Goal: Task Accomplishment & Management: Manage account settings

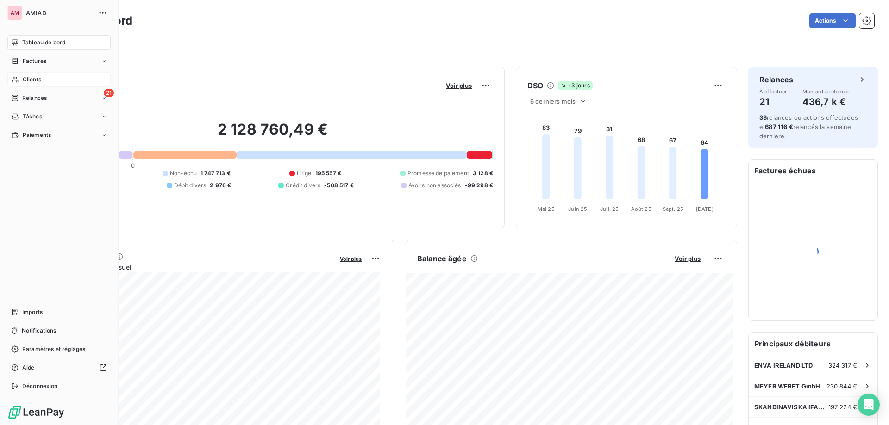
click at [22, 78] on div "Clients" at bounding box center [58, 79] width 103 height 15
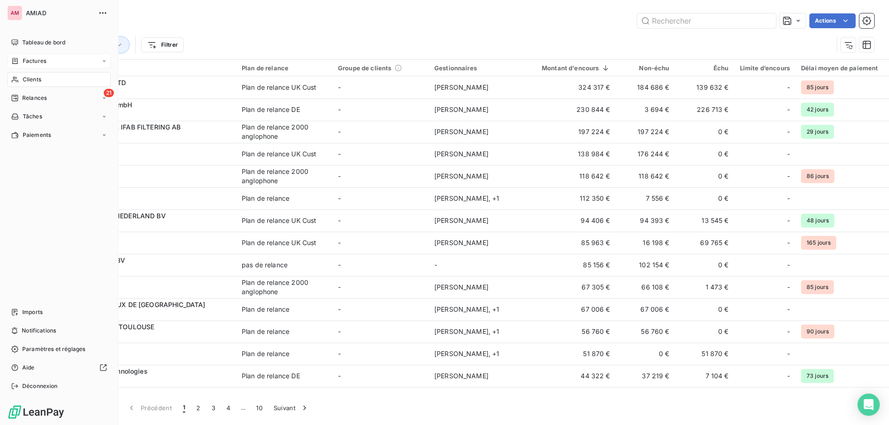
click at [22, 63] on div "Factures" at bounding box center [28, 61] width 35 height 8
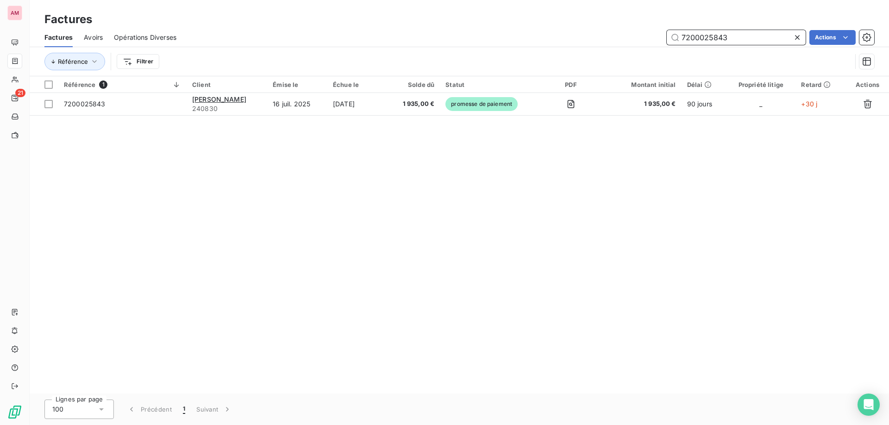
drag, startPoint x: 693, startPoint y: 39, endPoint x: 659, endPoint y: 39, distance: 34.3
click at [659, 39] on div "7200025843 Actions" at bounding box center [530, 37] width 687 height 15
paste input "6251"
type input "7200026251"
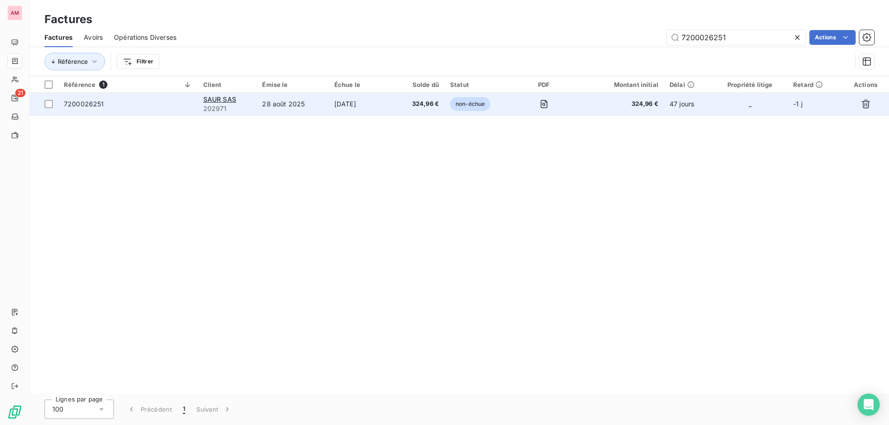
click at [275, 108] on td "28 août 2025" at bounding box center [292, 104] width 72 height 22
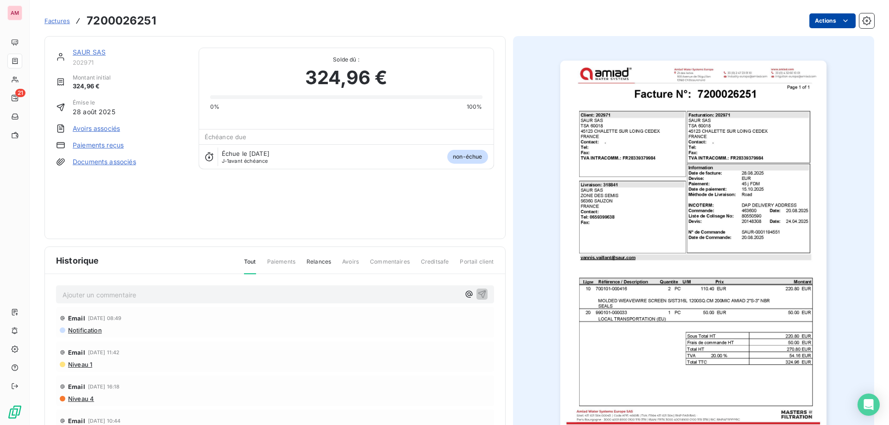
click at [806, 21] on html "AM 21 Factures 7200026251 Actions SAUR SAS 202971 Montant initial 324,96 € Émis…" at bounding box center [444, 212] width 889 height 425
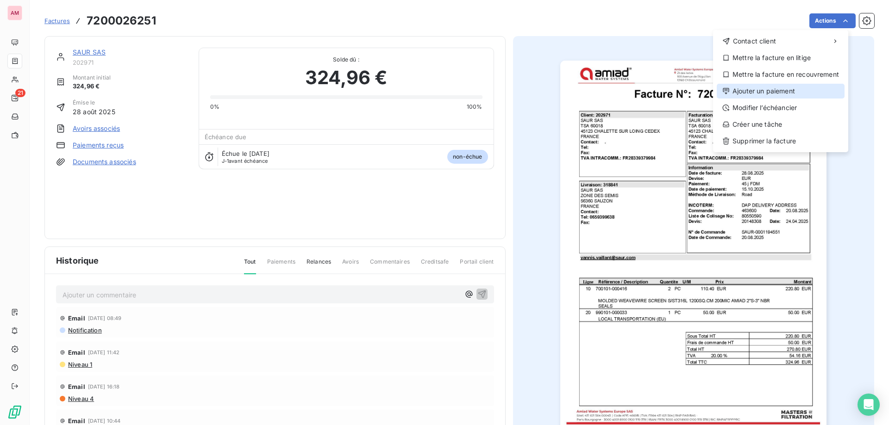
click at [772, 90] on div "Ajouter un paiement" at bounding box center [781, 91] width 128 height 15
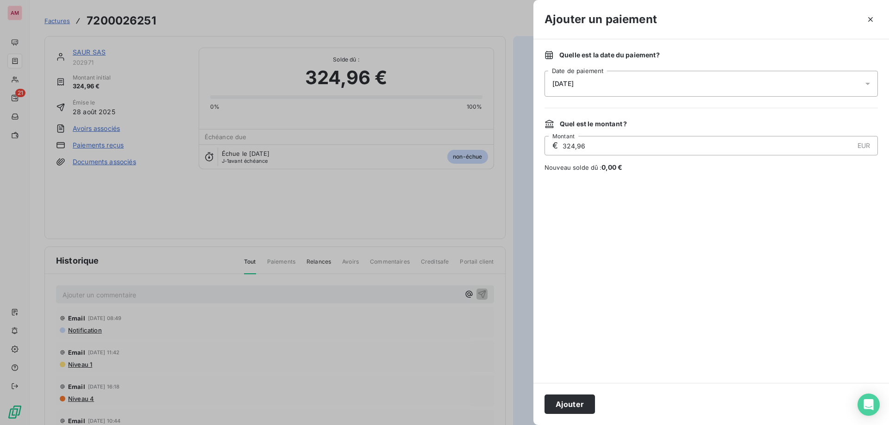
click at [597, 80] on div "[DATE]" at bounding box center [710, 84] width 333 height 26
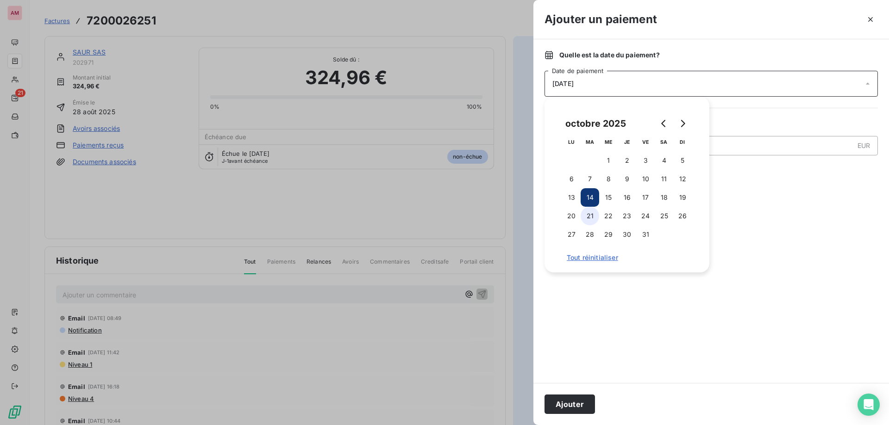
click at [587, 216] on button "21" at bounding box center [590, 216] width 19 height 19
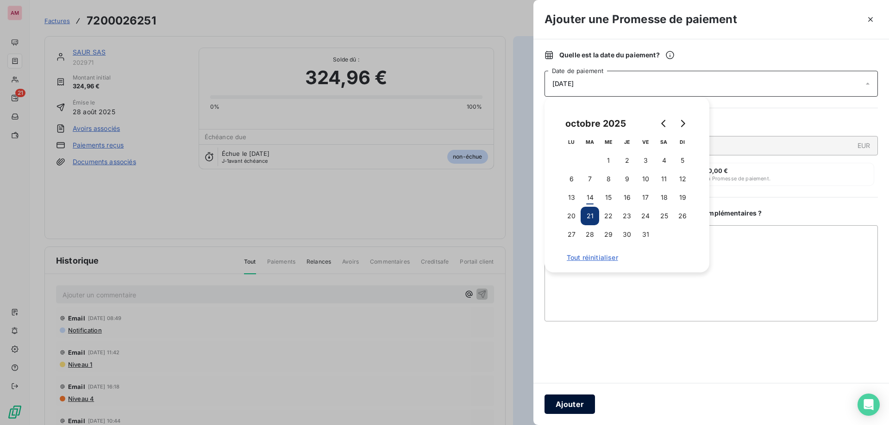
click at [568, 403] on button "Ajouter" at bounding box center [569, 404] width 50 height 19
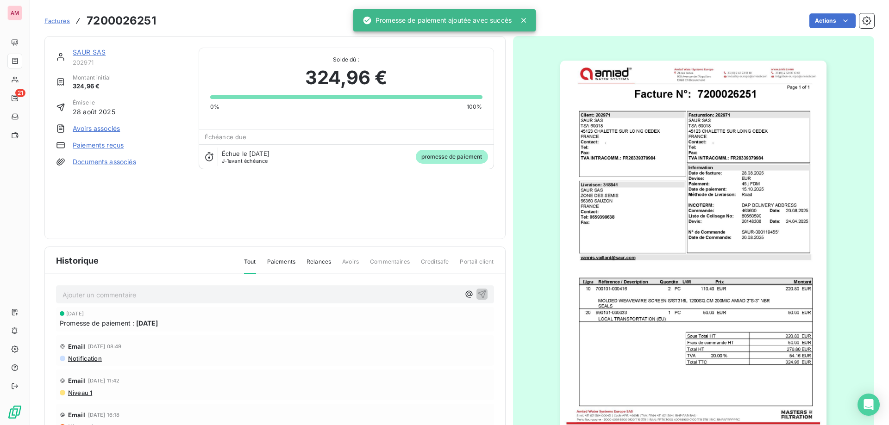
drag, startPoint x: 93, startPoint y: 53, endPoint x: 94, endPoint y: 61, distance: 7.9
click at [93, 52] on link "SAUR SAS" at bounding box center [89, 52] width 33 height 8
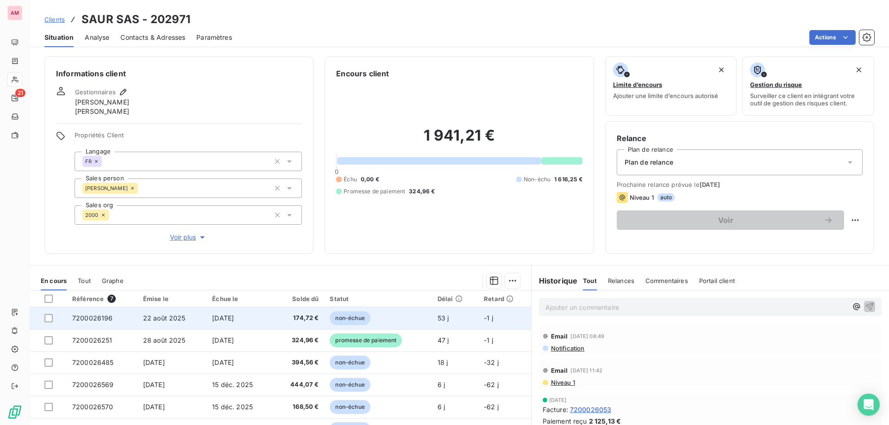
click at [99, 320] on span "7200026196" at bounding box center [92, 318] width 41 height 8
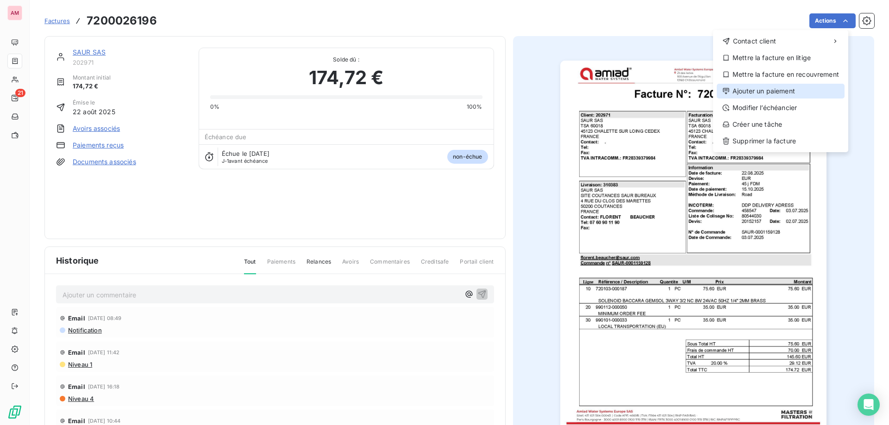
click at [741, 95] on div "Ajouter un paiement" at bounding box center [781, 91] width 128 height 15
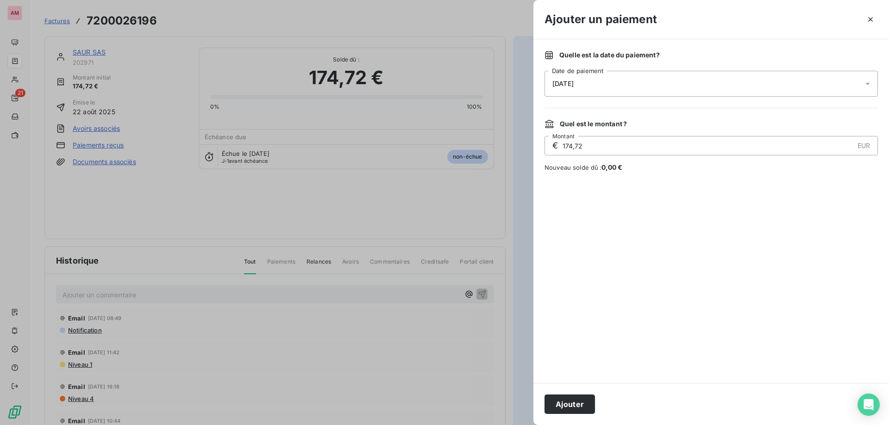
click at [621, 78] on div "[DATE]" at bounding box center [710, 84] width 333 height 26
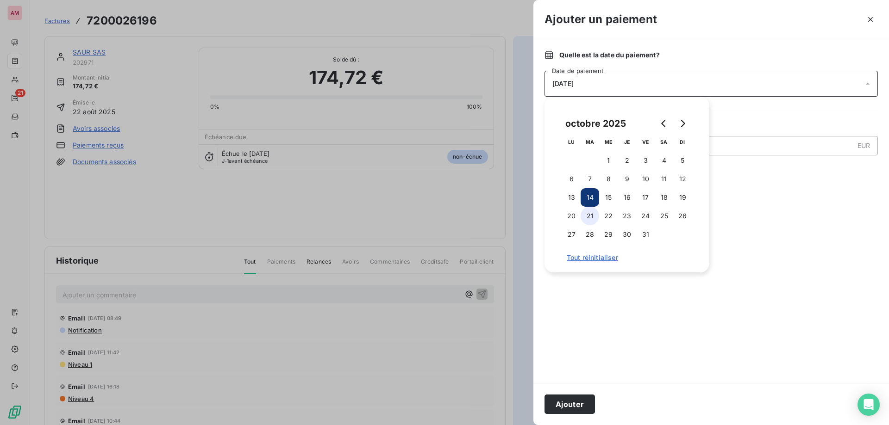
click at [585, 213] on button "21" at bounding box center [590, 216] width 19 height 19
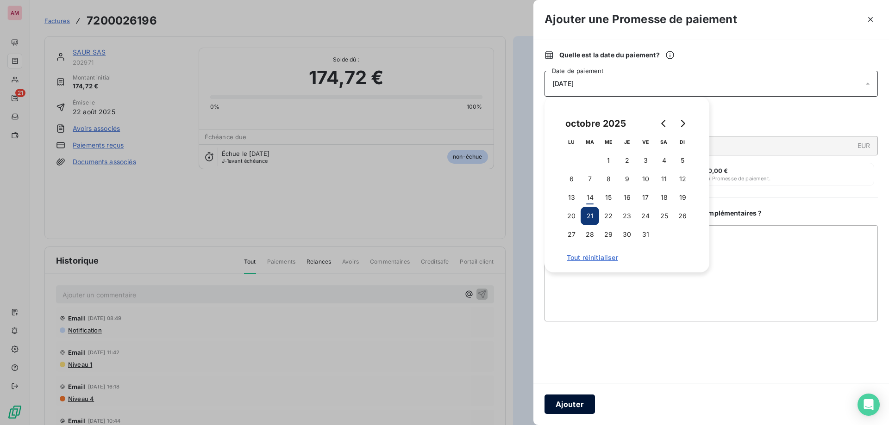
click at [568, 401] on button "Ajouter" at bounding box center [569, 404] width 50 height 19
